Goal: Task Accomplishment & Management: Use online tool/utility

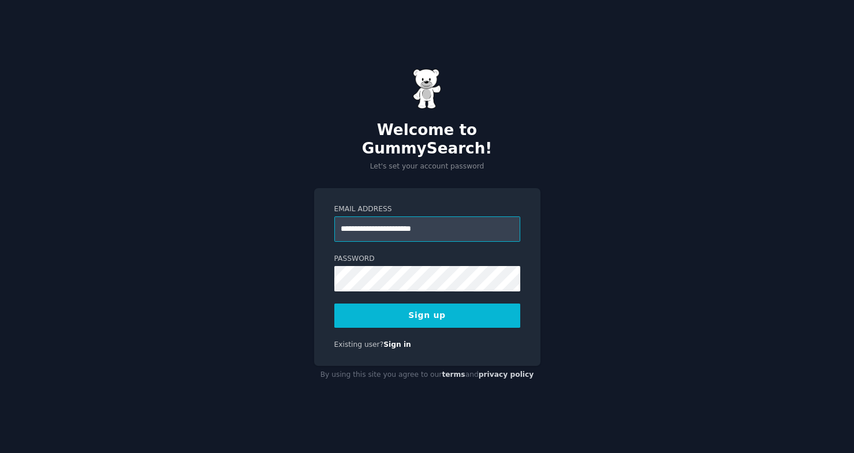
type input "**********"
click at [0, 453] on com-1password-button at bounding box center [0, 453] width 0 height 0
click at [430, 308] on button "Sign up" at bounding box center [427, 316] width 186 height 24
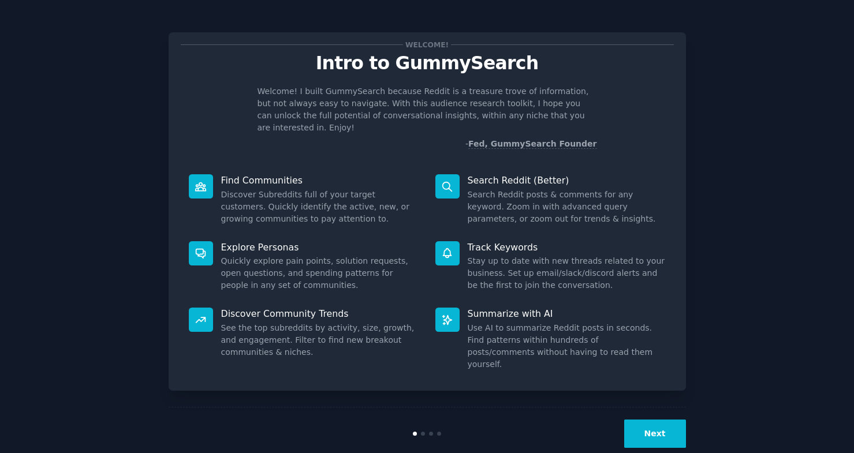
click at [650, 420] on button "Next" at bounding box center [655, 434] width 62 height 28
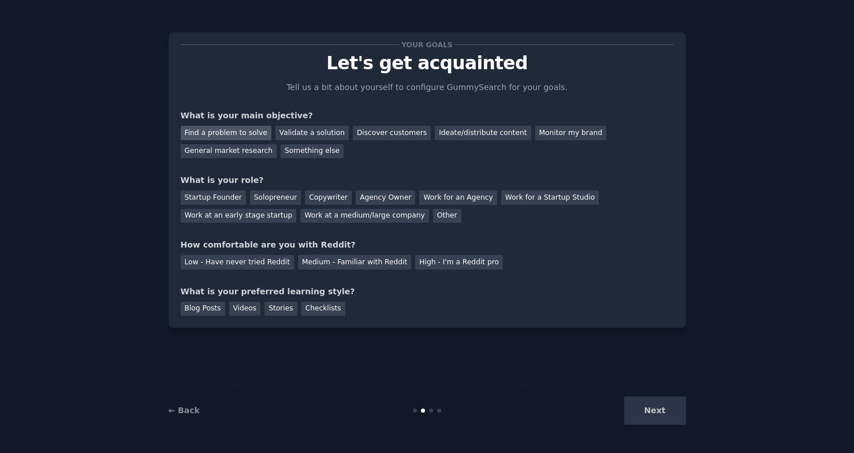
click at [222, 135] on div "Find a problem to solve" at bounding box center [226, 133] width 91 height 14
click at [286, 195] on div "Solopreneur" at bounding box center [275, 198] width 51 height 14
click at [344, 262] on div "Medium - Familiar with Reddit" at bounding box center [354, 262] width 113 height 14
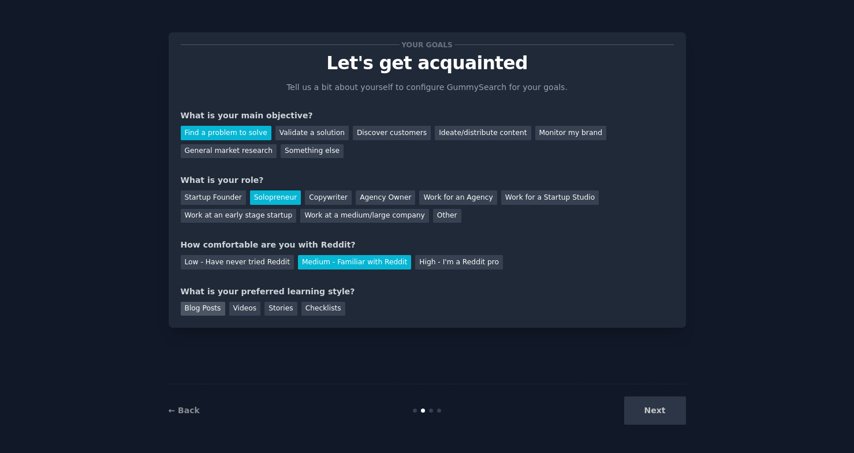
click at [199, 312] on div "Blog Posts" at bounding box center [203, 309] width 44 height 14
click at [251, 316] on div "Your goals Let's get acquainted Tell us a bit about yourself to configure Gummy…" at bounding box center [427, 180] width 517 height 296
click at [244, 307] on div "Videos" at bounding box center [245, 309] width 32 height 14
click at [649, 402] on button "Next" at bounding box center [655, 411] width 62 height 28
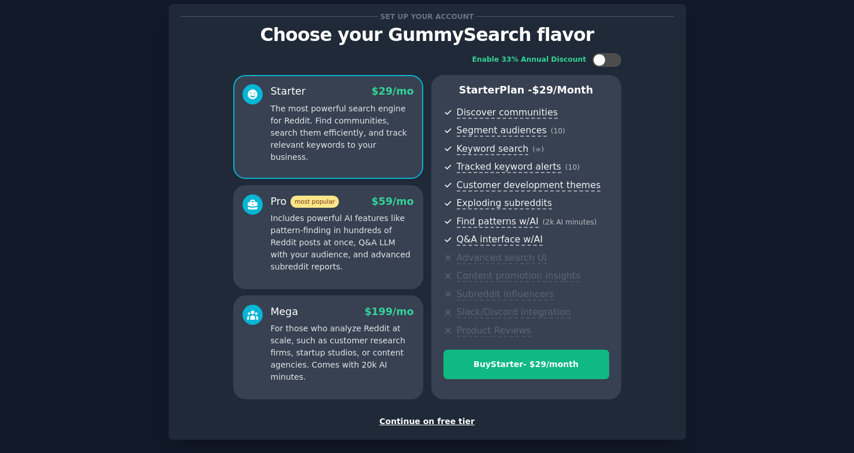
scroll to position [31, 0]
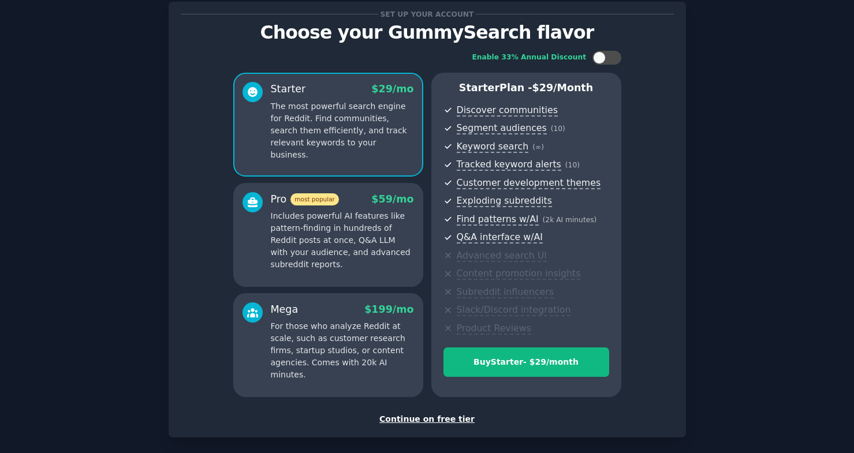
click at [450, 417] on div "Continue on free tier" at bounding box center [427, 419] width 493 height 12
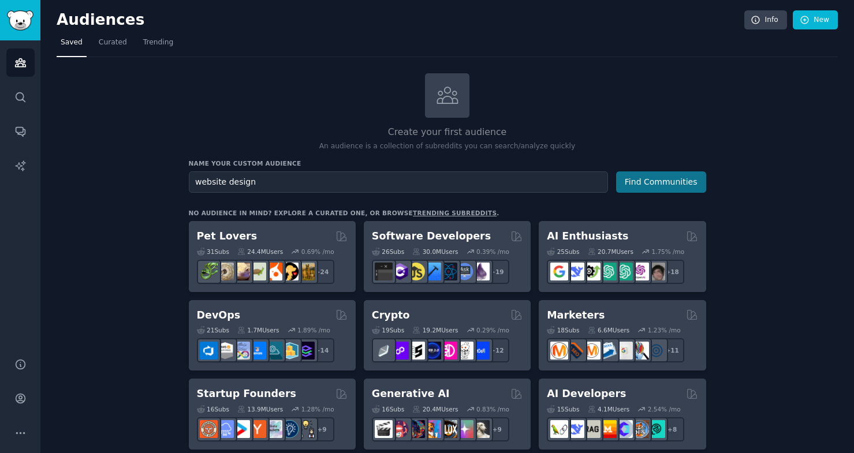
type input "website design"
click at [666, 173] on button "Find Communities" at bounding box center [661, 181] width 90 height 21
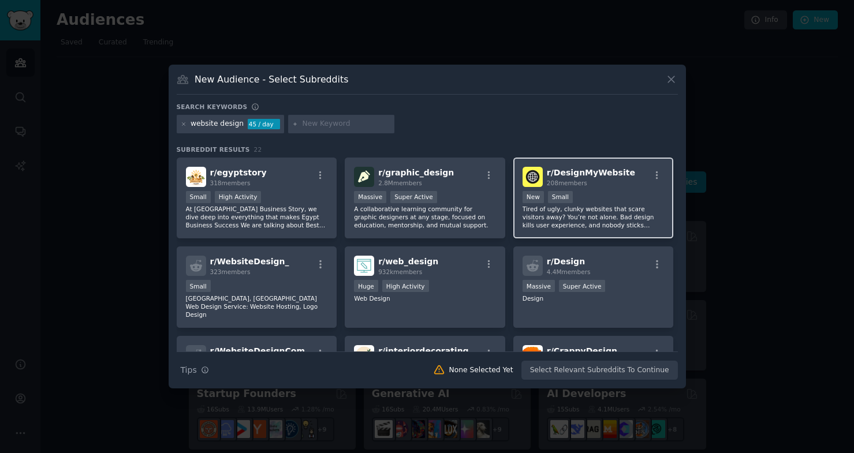
click at [626, 217] on p "Tired of ugly, clunky websites that scare visitors away? You’re not alone. Bad …" at bounding box center [593, 217] width 142 height 24
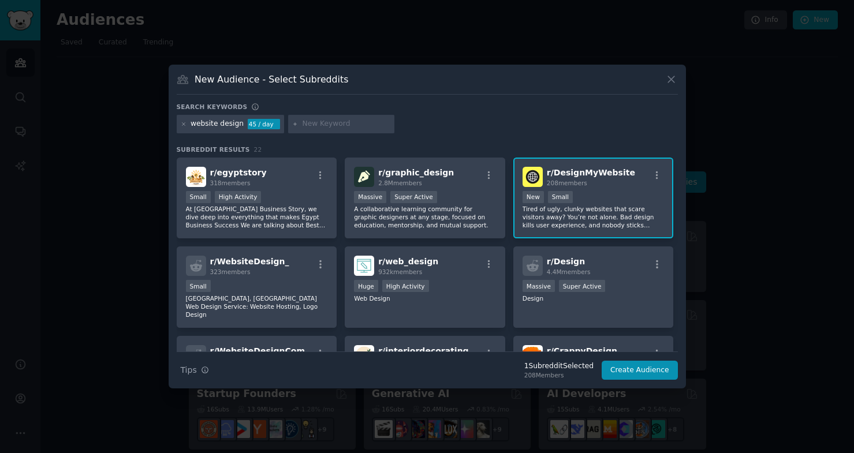
click at [537, 175] on img at bounding box center [532, 177] width 20 height 20
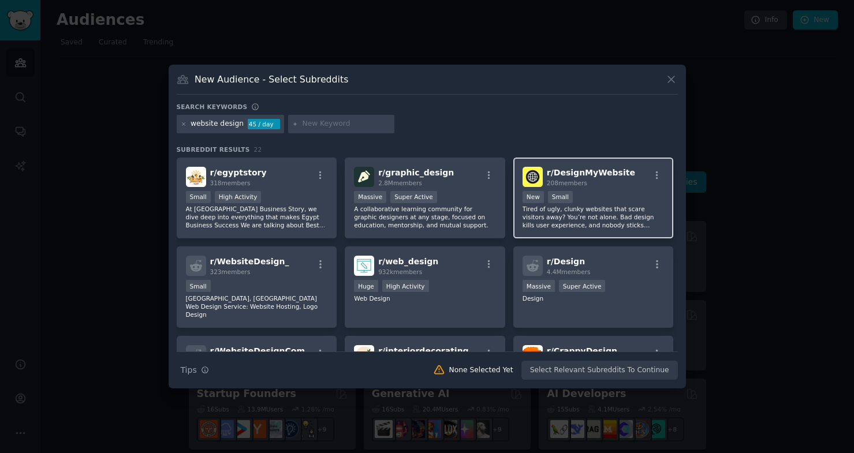
click at [578, 175] on span "r/ DesignMyWebsite" at bounding box center [591, 172] width 88 height 9
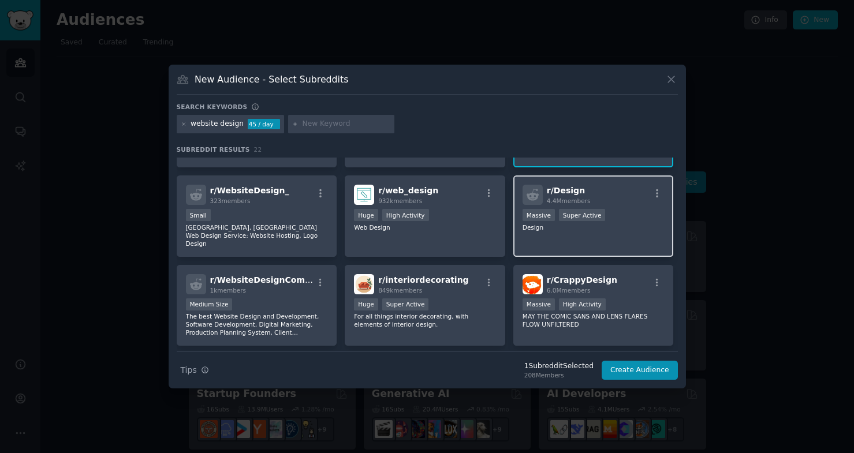
scroll to position [72, 0]
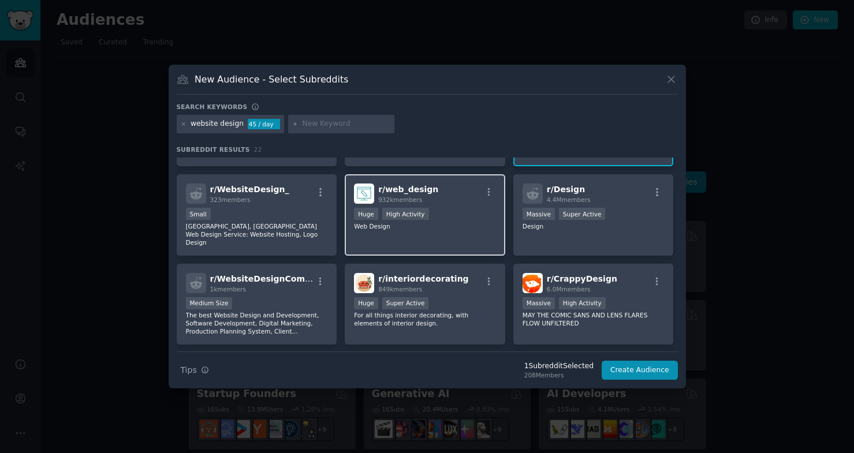
click at [407, 181] on div "r/ web_design 932k members Huge High Activity Web Design" at bounding box center [425, 214] width 160 height 81
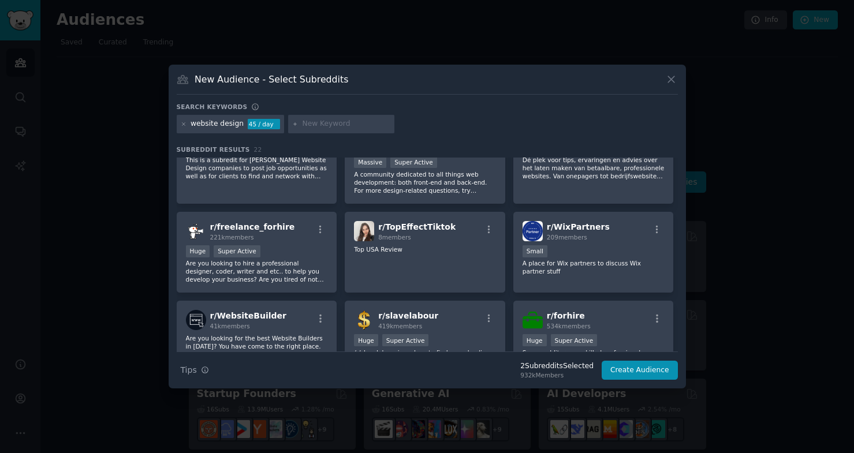
scroll to position [303, 0]
click at [632, 366] on button "Create Audience" at bounding box center [640, 371] width 76 height 20
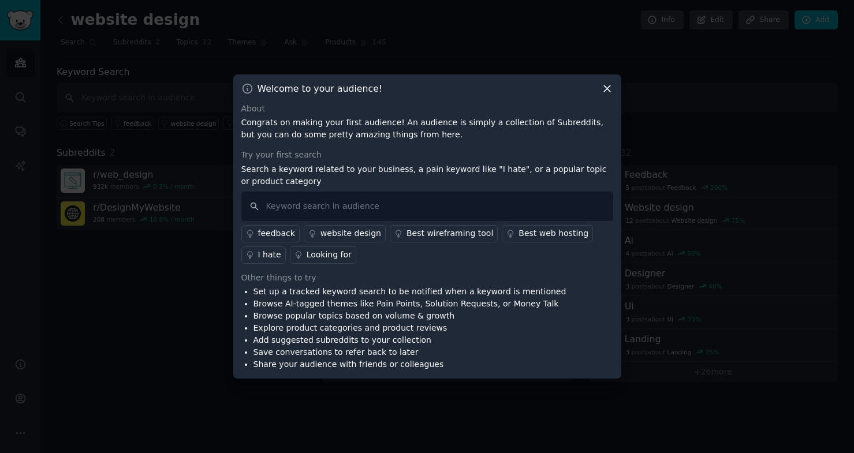
click at [349, 233] on div "website design" at bounding box center [350, 233] width 61 height 12
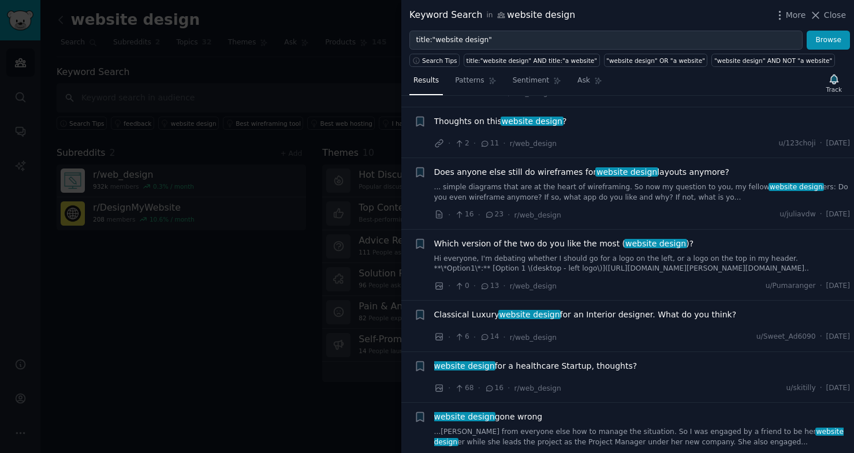
scroll to position [151, 0]
